Goal: Information Seeking & Learning: Understand process/instructions

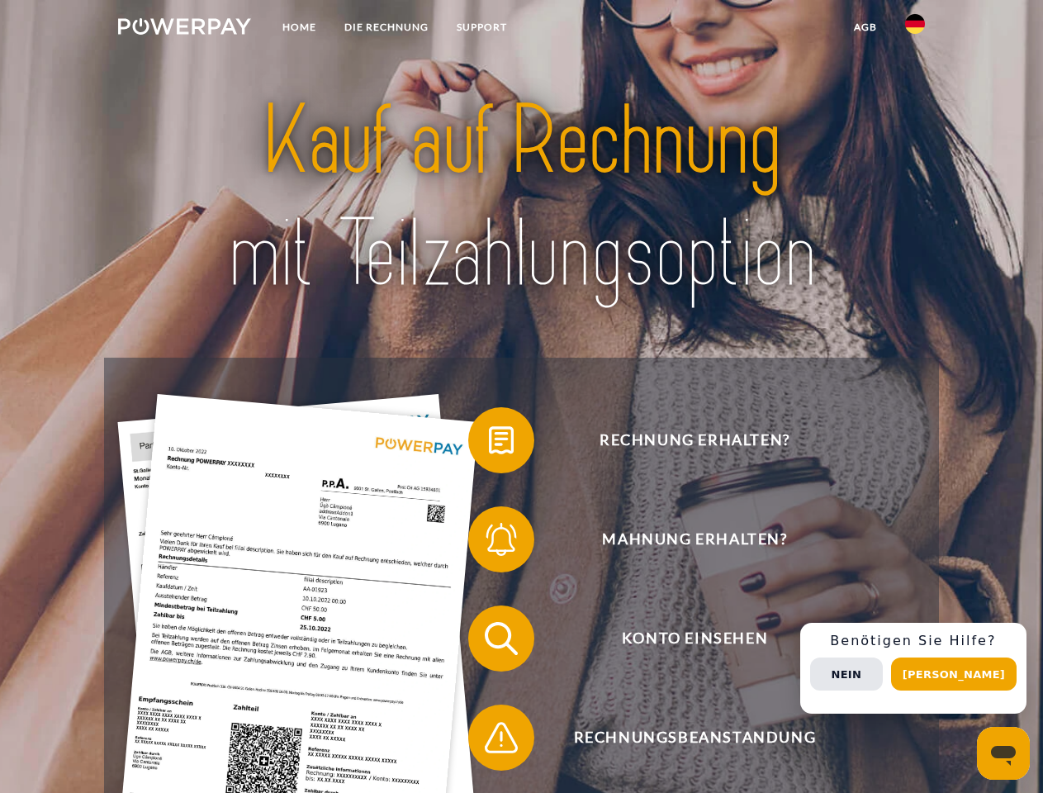
click at [184, 29] on img at bounding box center [184, 26] width 133 height 17
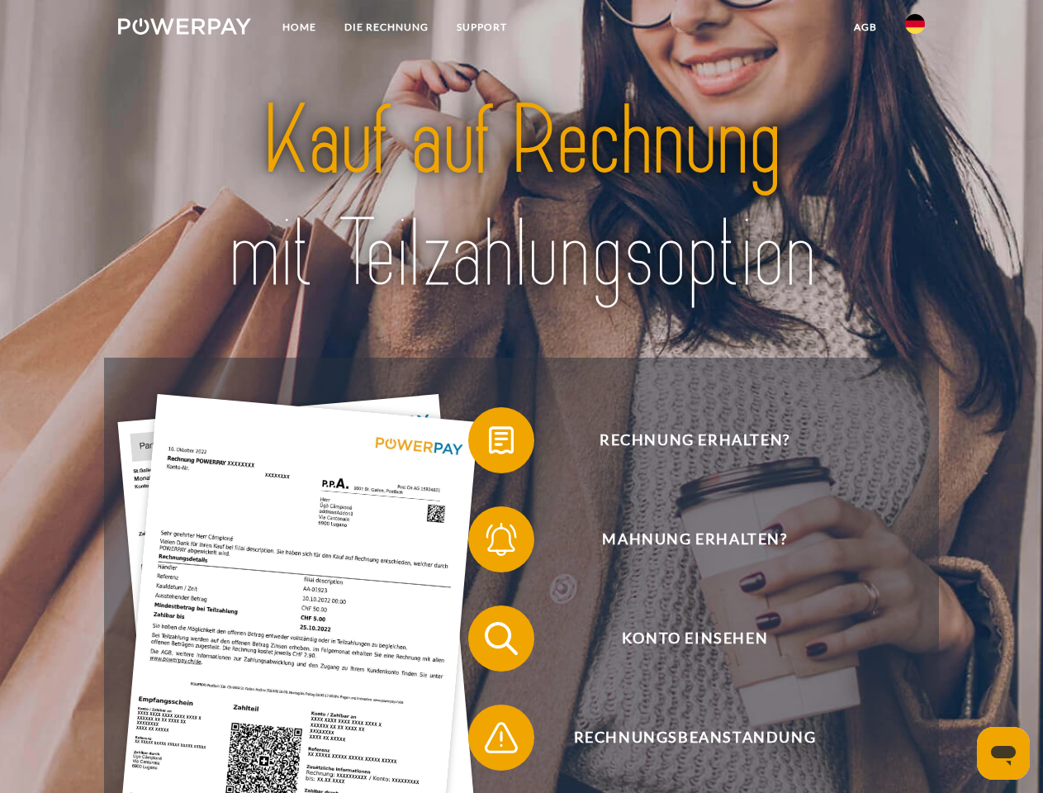
click at [915, 29] on img at bounding box center [915, 24] width 20 height 20
click at [865, 27] on link "agb" at bounding box center [865, 27] width 51 height 30
click at [489, 444] on span at bounding box center [476, 440] width 83 height 83
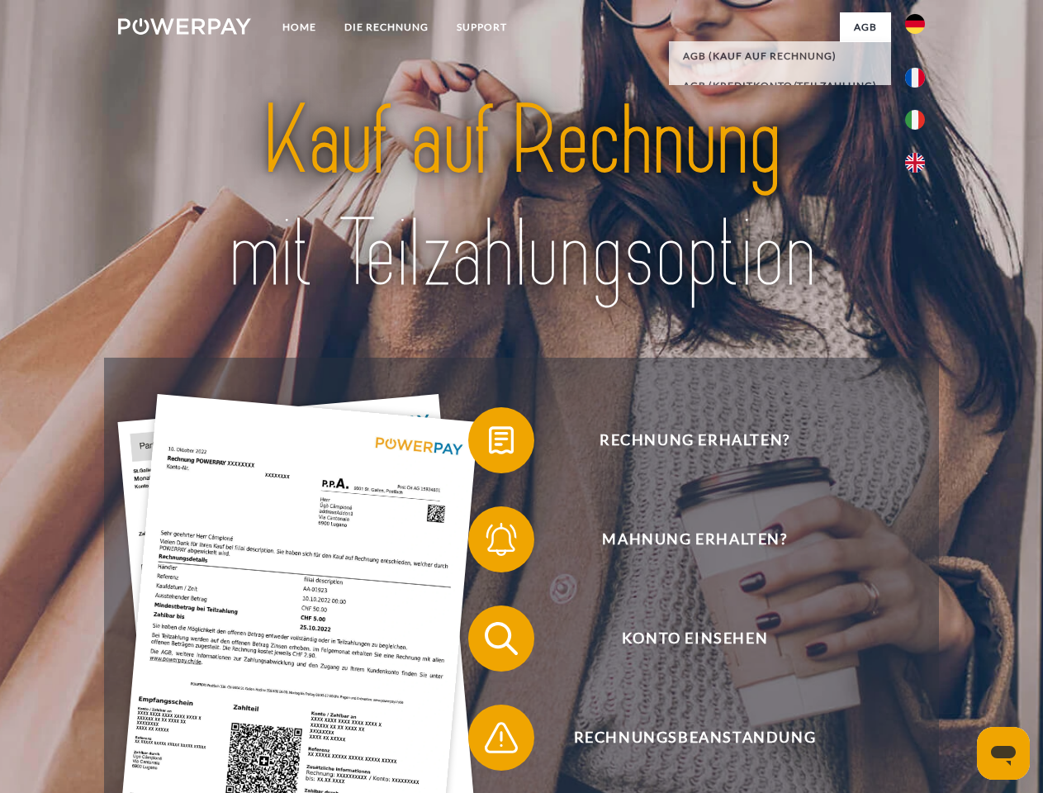
click at [489, 543] on span at bounding box center [476, 539] width 83 height 83
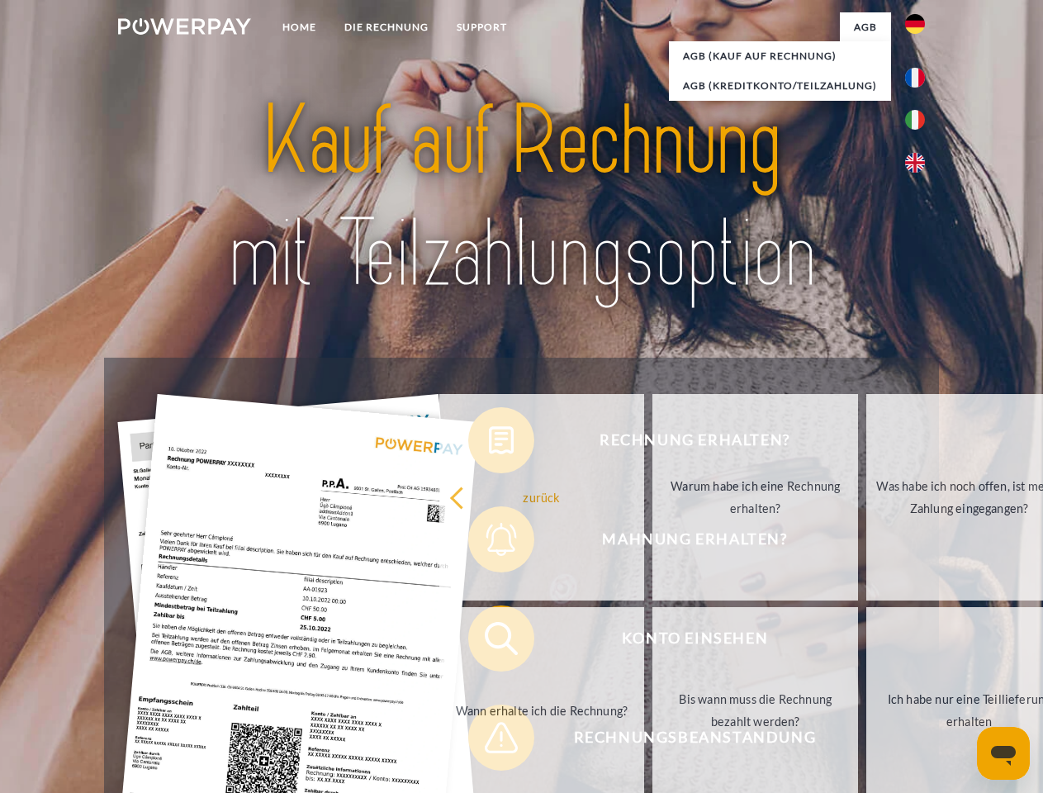
click at [653, 642] on link "Bis wann muss die Rechnung bezahlt werden?" at bounding box center [756, 710] width 206 height 207
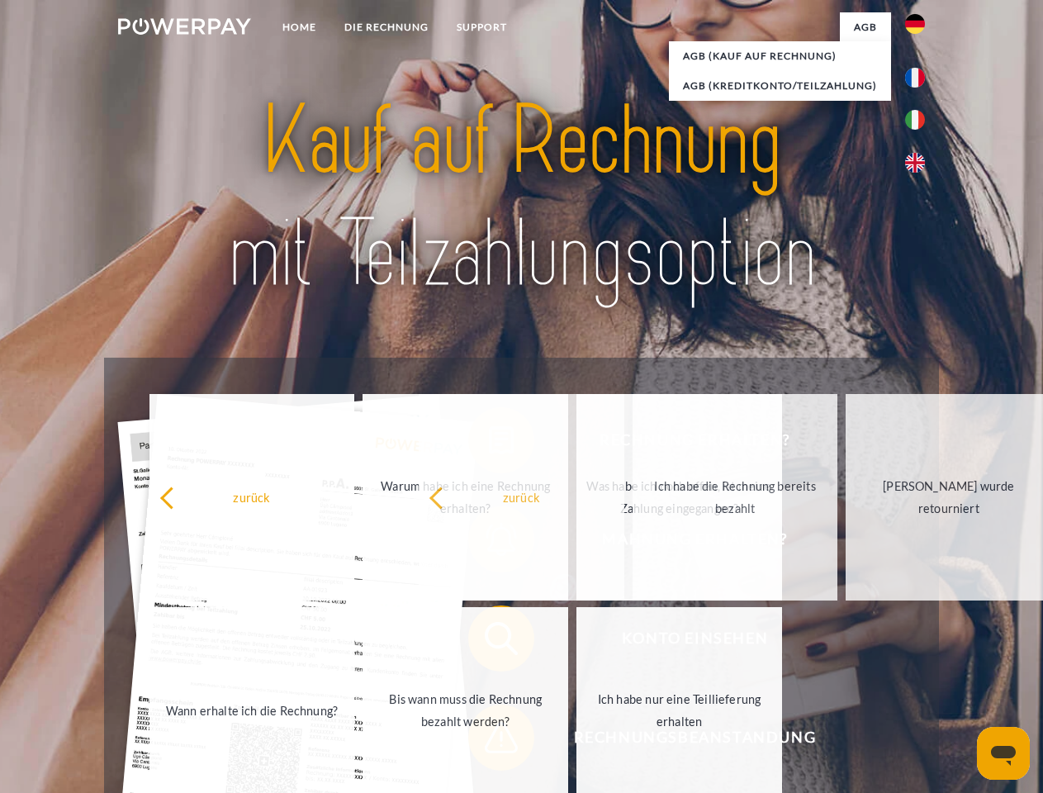
click at [489, 741] on span at bounding box center [476, 737] width 83 height 83
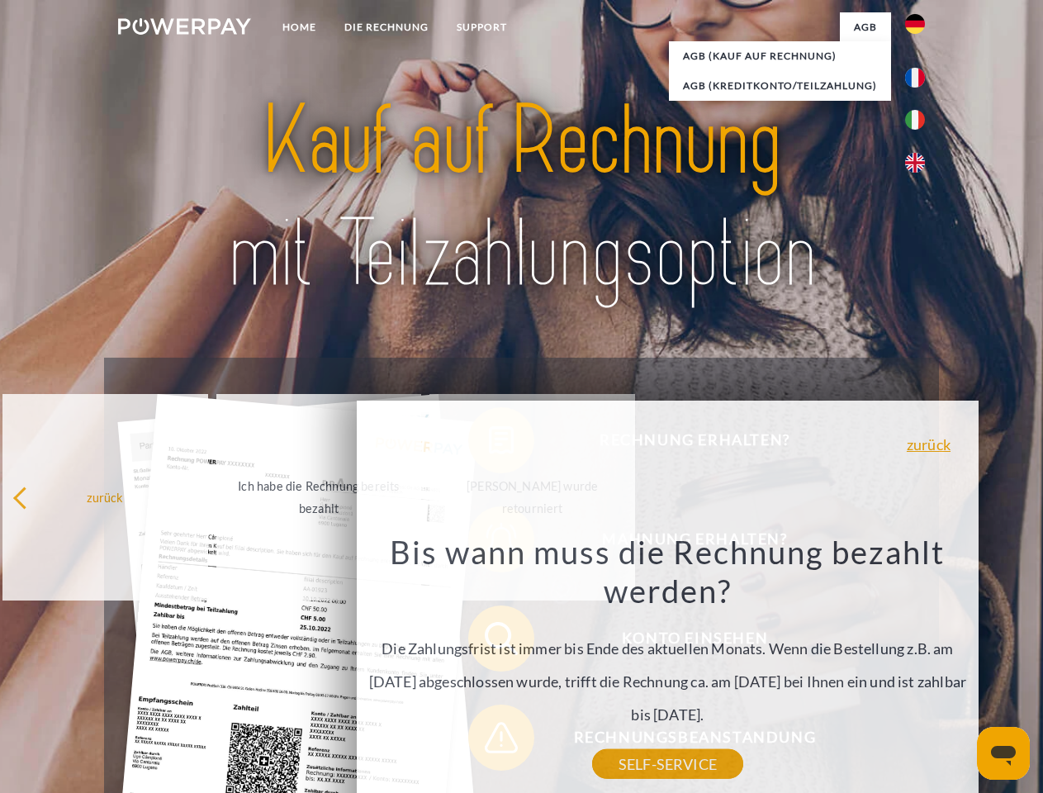
click at [919, 668] on div "Rechnung erhalten? Mahnung erhalten? Konto einsehen" at bounding box center [521, 688] width 834 height 661
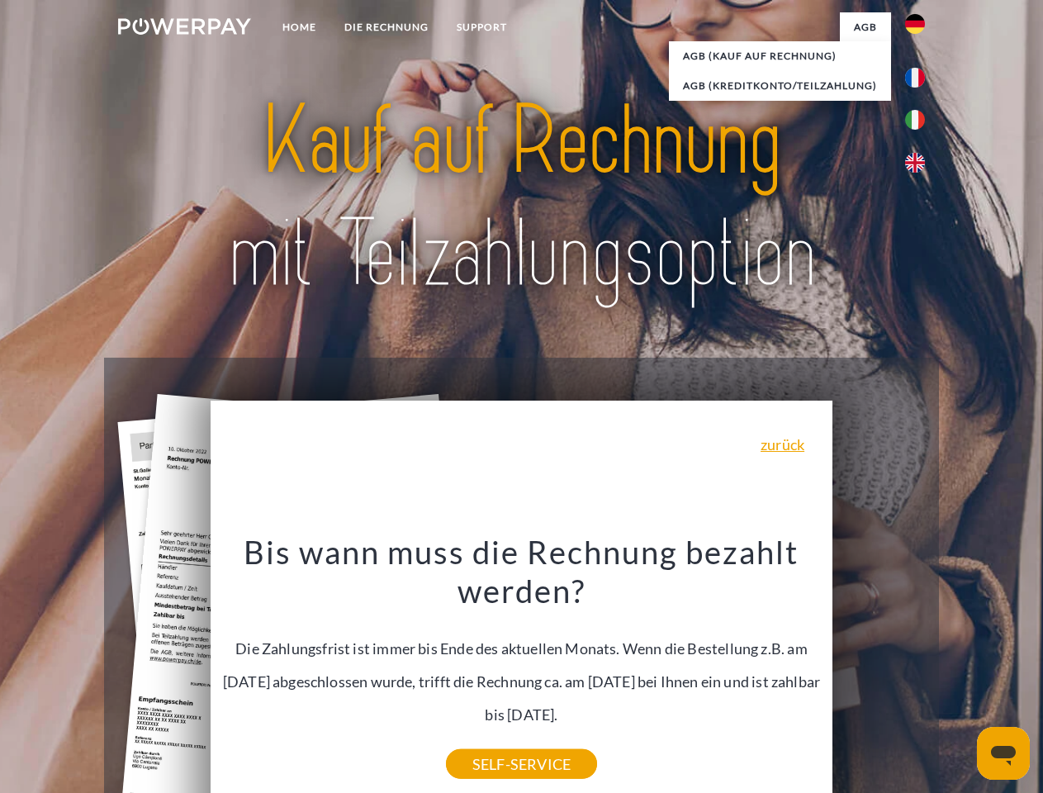
click at [879, 672] on span "Konto einsehen" at bounding box center [694, 638] width 405 height 66
click at [960, 674] on header "Home DIE RECHNUNG SUPPORT" at bounding box center [521, 570] width 1043 height 1141
